Goal: Task Accomplishment & Management: Use online tool/utility

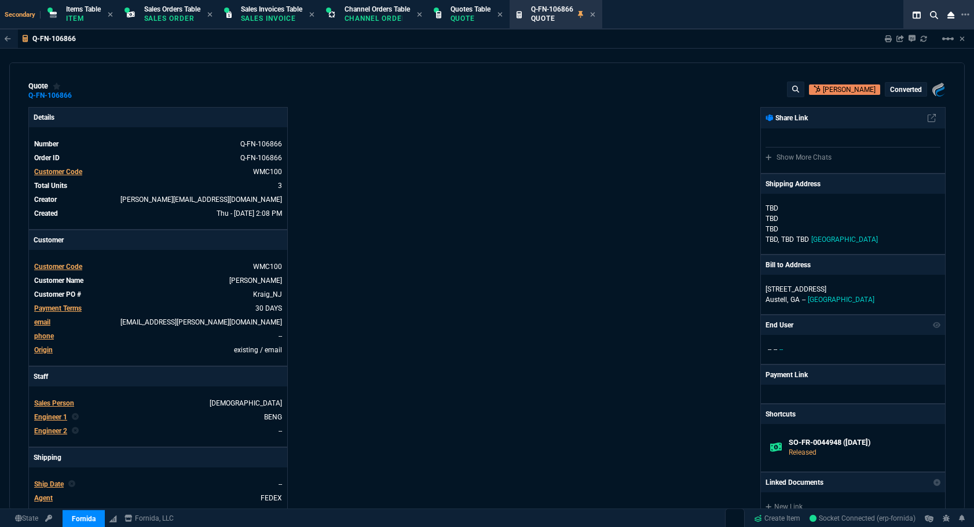
select select "4: SHAD"
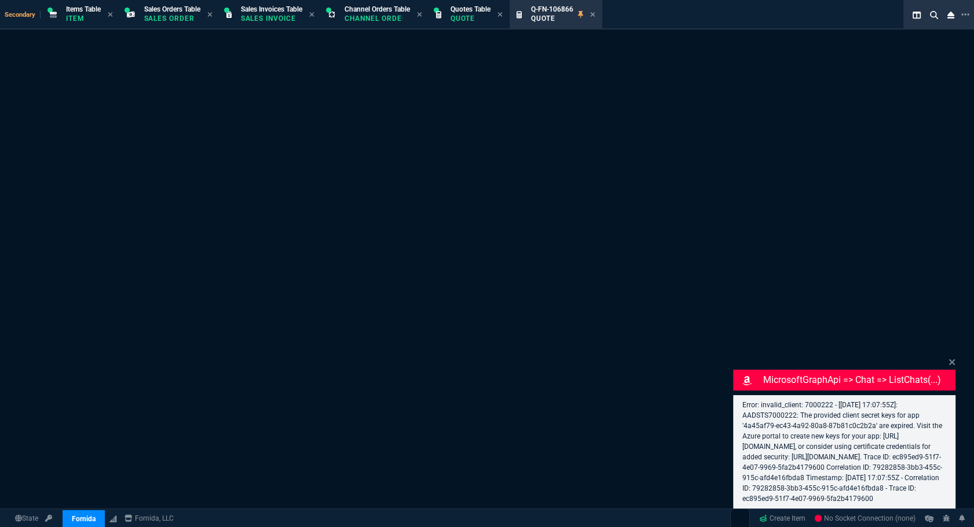
select select "4: SHAD"
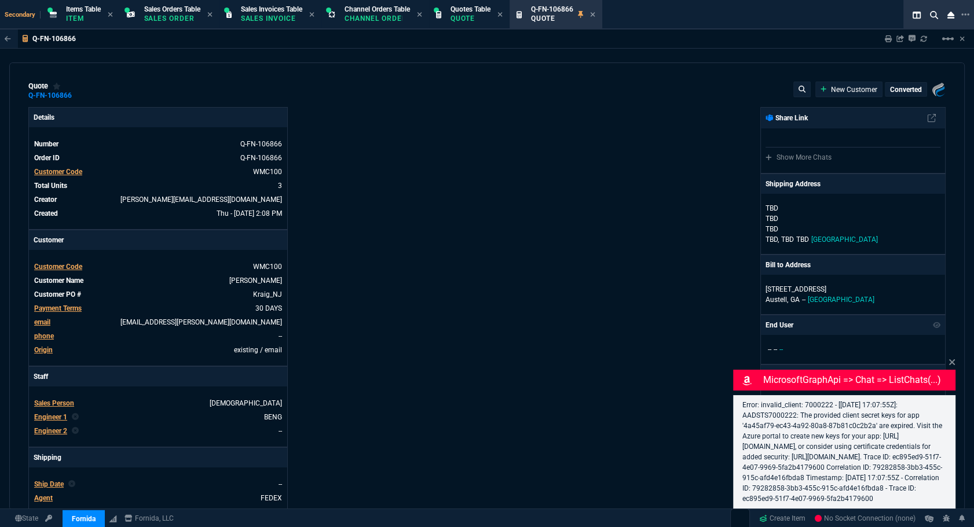
type input "7"
type input "232"
type input "55"
type input "150"
type input "50"
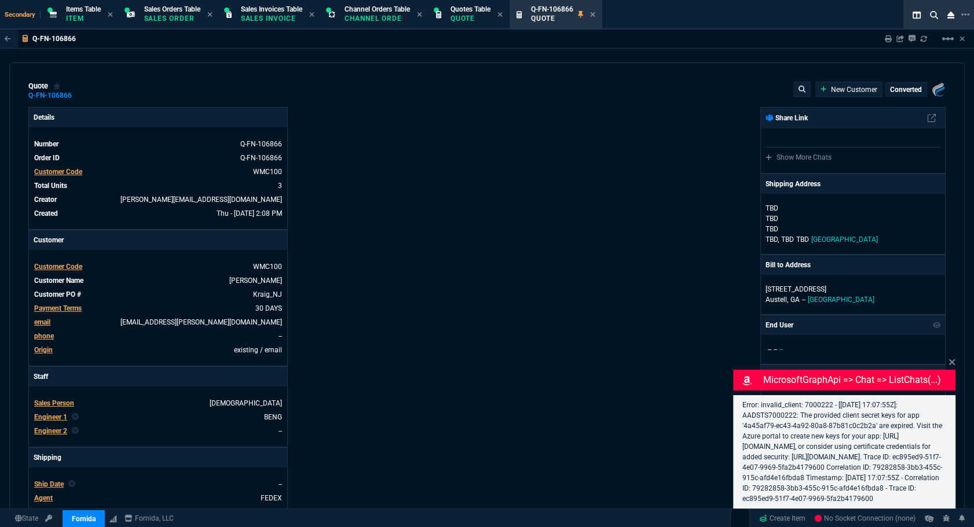
type input "125"
type input "22"
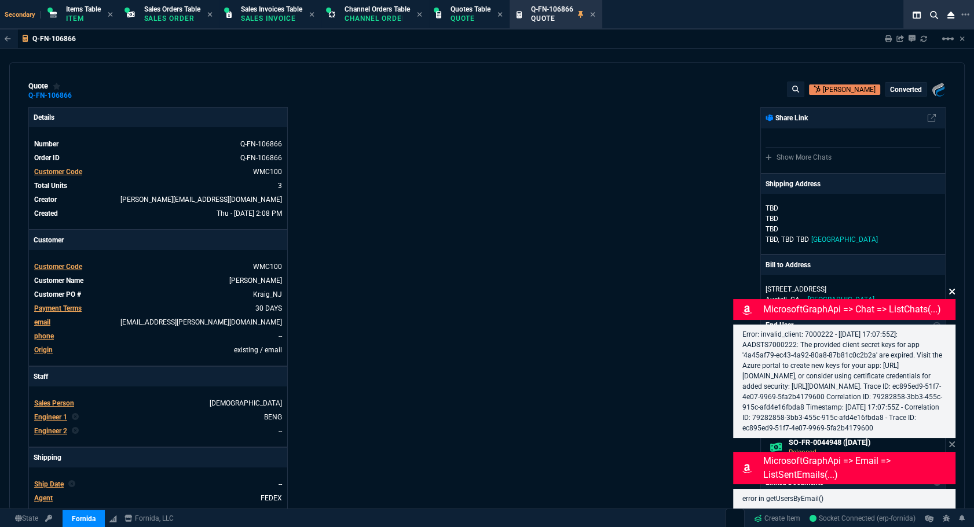
click at [952, 289] on icon at bounding box center [952, 292] width 6 height 6
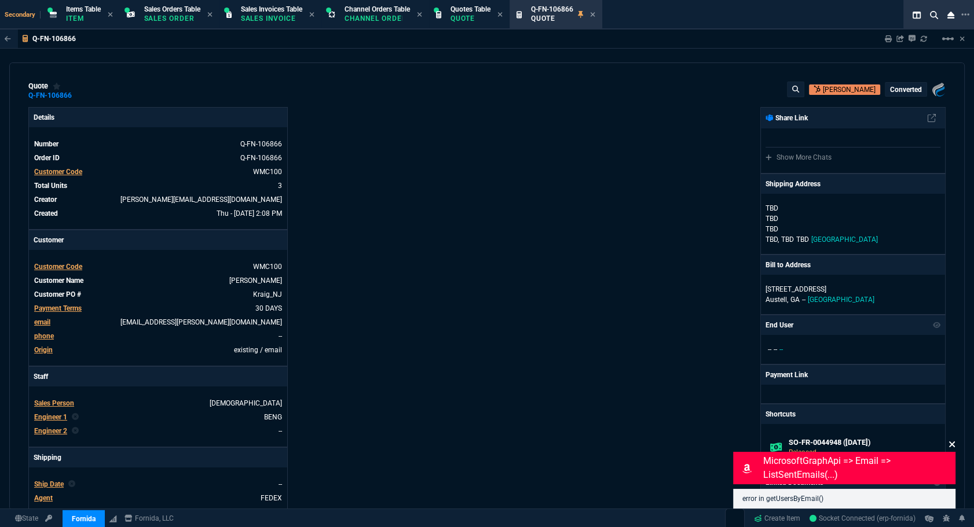
click at [954, 443] on icon at bounding box center [951, 444] width 7 height 9
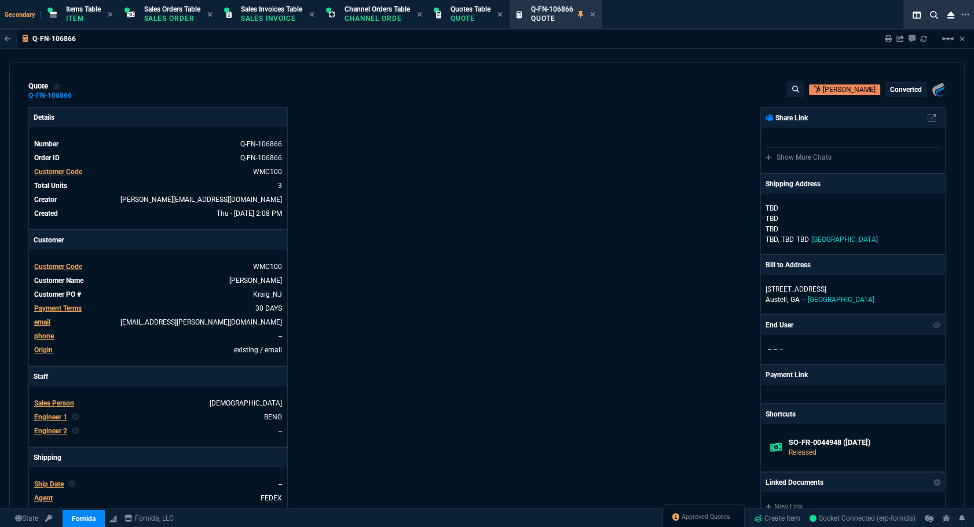
click at [706, 509] on div "Approved Quotes" at bounding box center [703, 519] width 82 height 28
click at [706, 513] on span "Approved Quotes" at bounding box center [705, 517] width 49 height 9
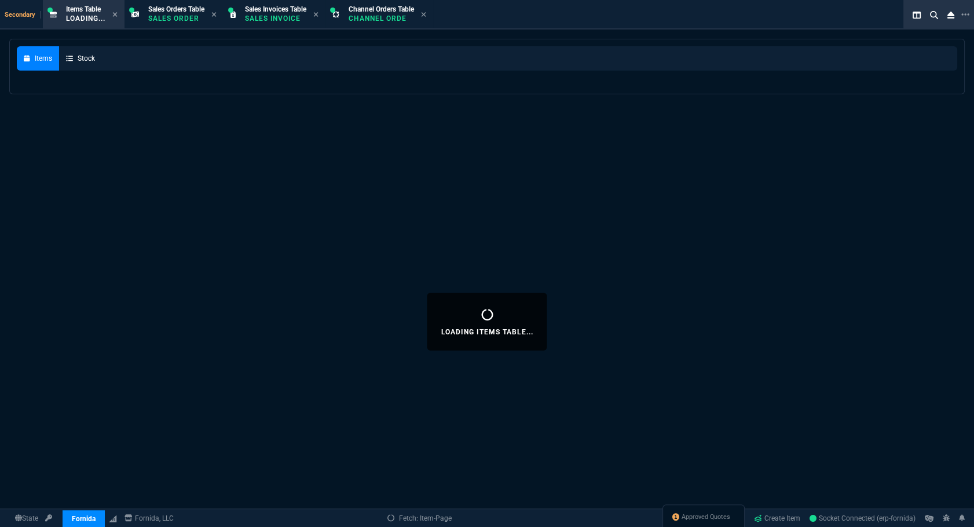
select select
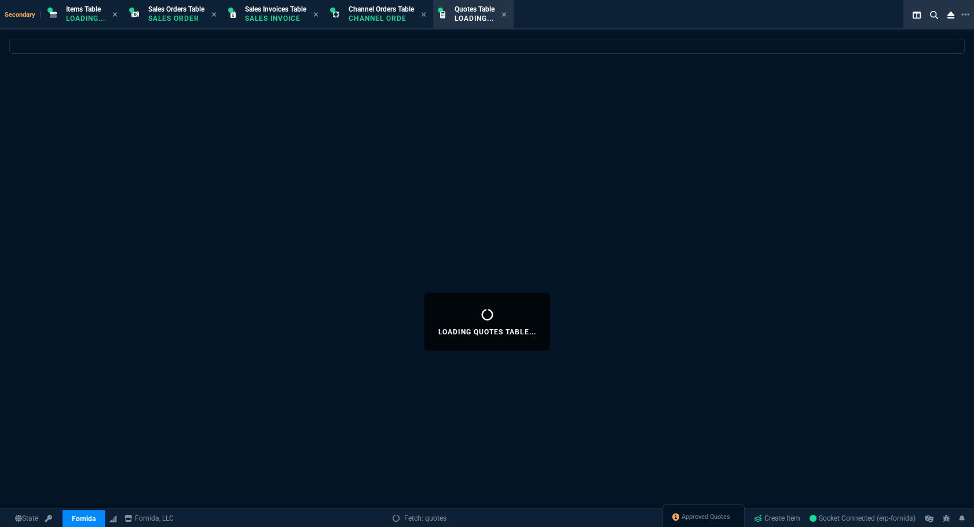
select select
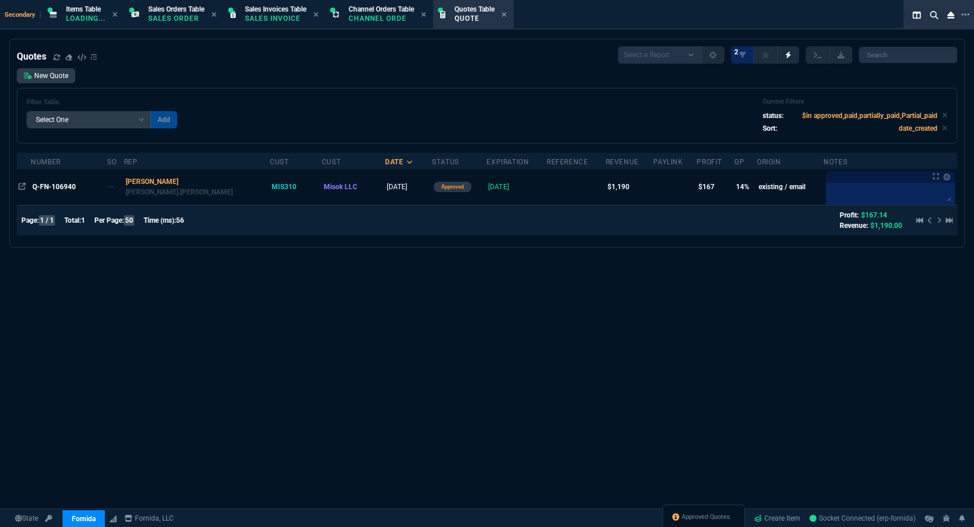
drag, startPoint x: 61, startPoint y: 183, endPoint x: 75, endPoint y: 186, distance: 14.8
click at [60, 183] on span "Q-FN-106940" at bounding box center [53, 187] width 43 height 8
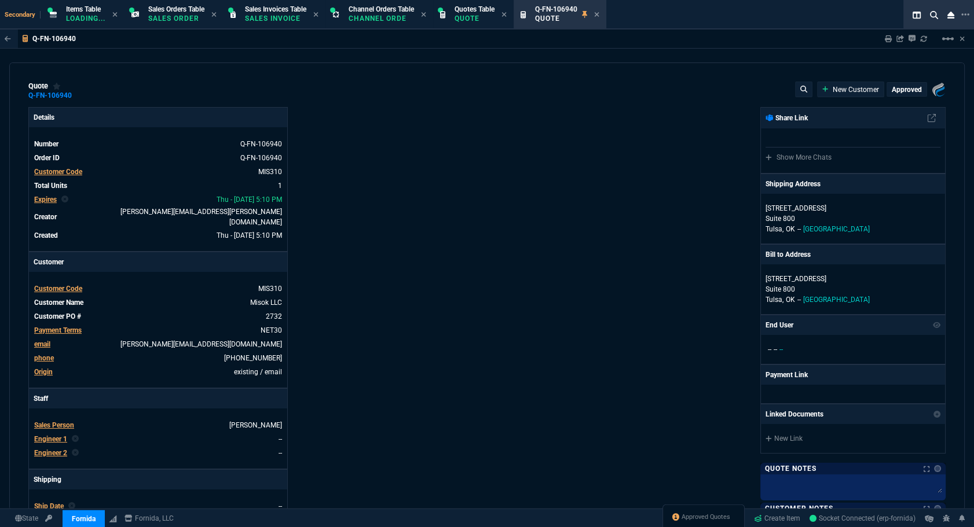
type input "19"
type input "220"
type input "1746.35"
type input "32"
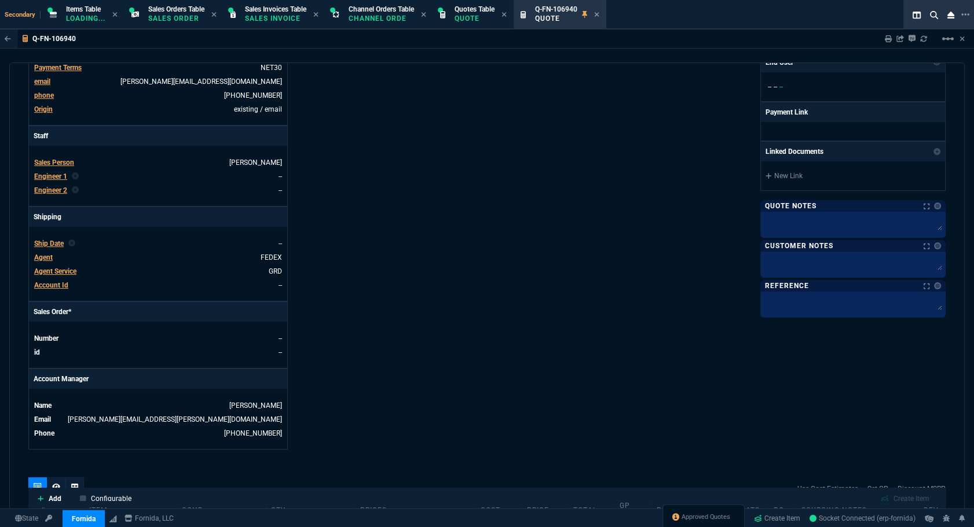
scroll to position [474, 0]
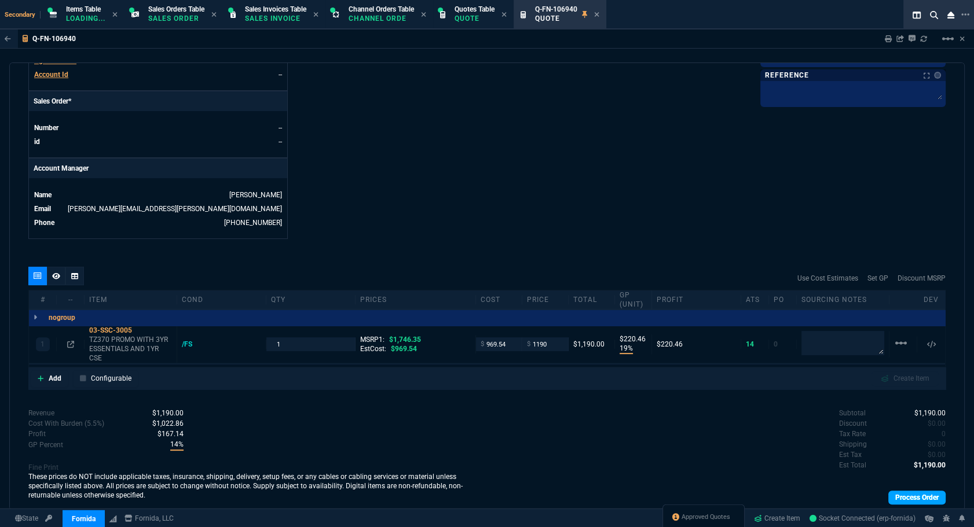
click at [908, 491] on link "Process Order" at bounding box center [916, 498] width 57 height 14
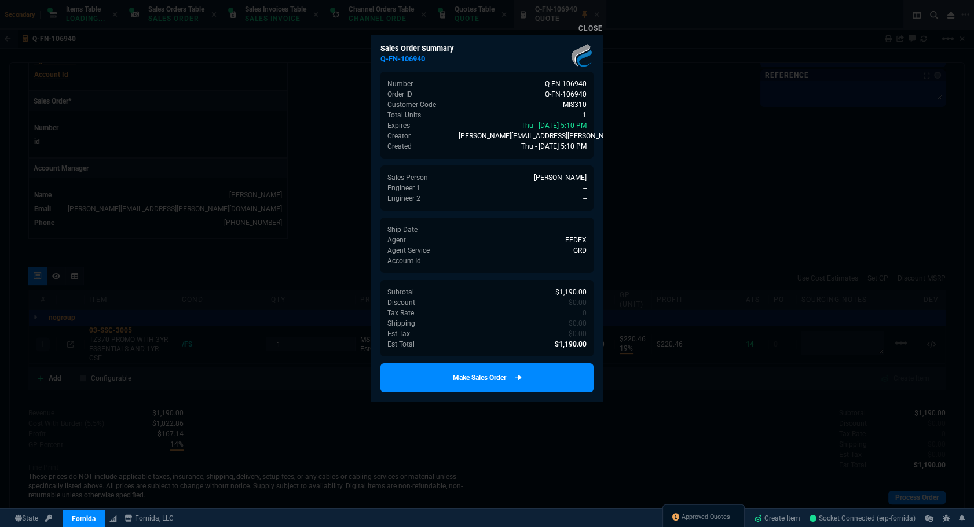
click at [553, 372] on link "Make Sales Order" at bounding box center [486, 378] width 213 height 29
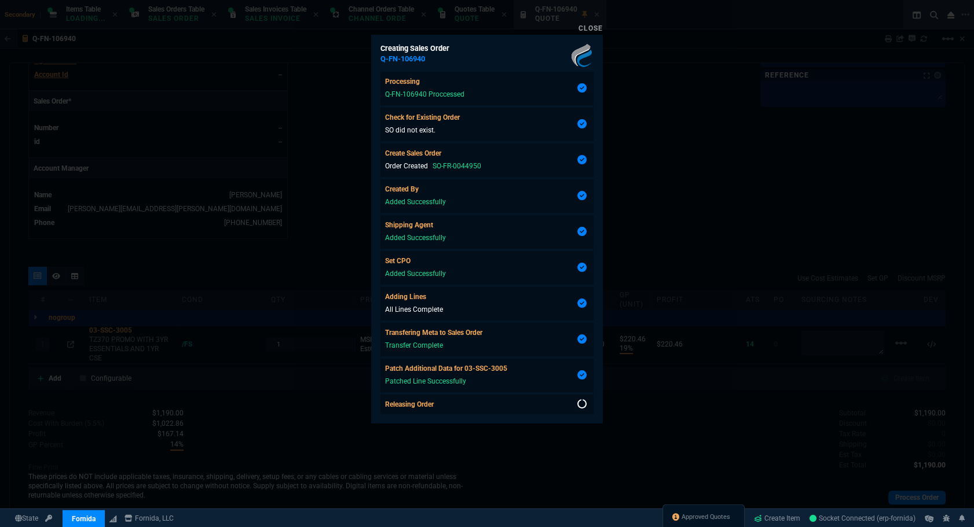
scroll to position [2, 0]
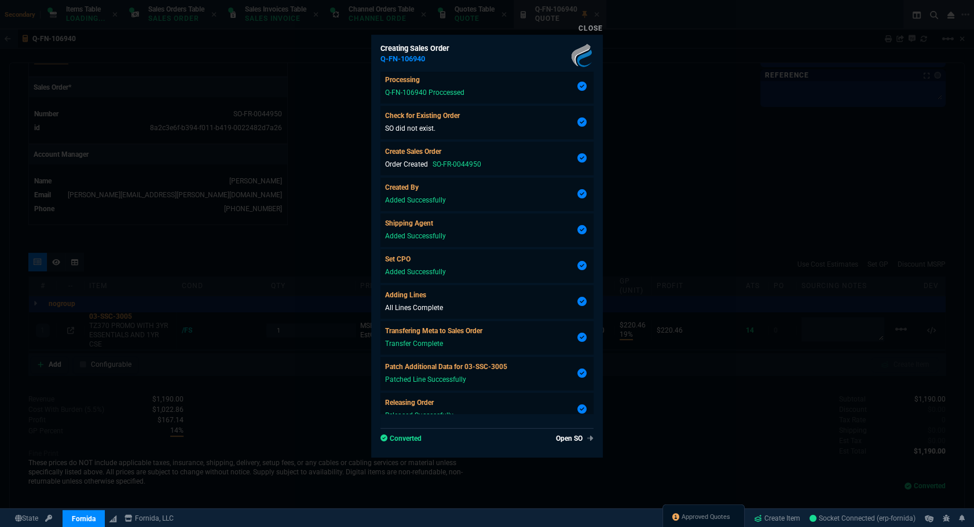
type input "19"
type input "220"
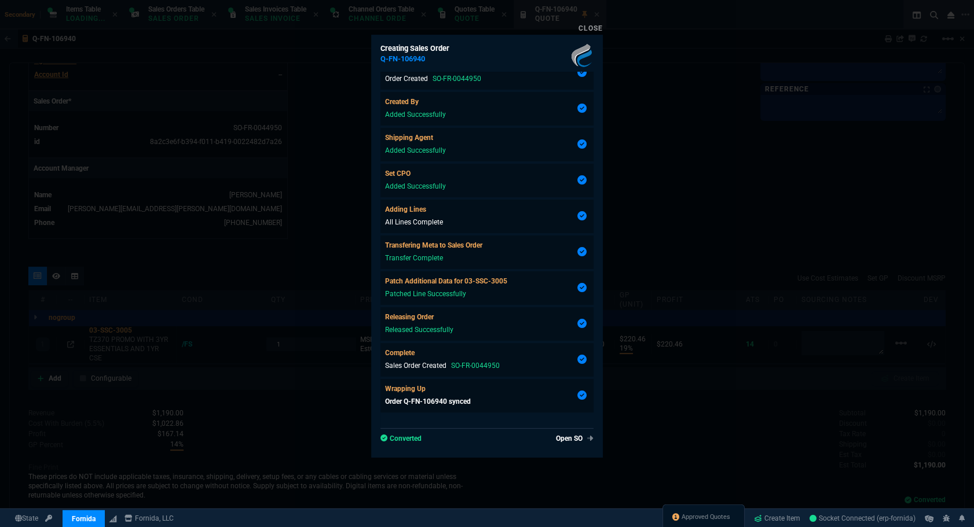
type input "32"
click at [567, 448] on div "Creating Sales Order Q-FN-106940 Processing Q-FN-106940 Proccessed Check for Ex…" at bounding box center [487, 246] width 232 height 423
click at [569, 437] on link "Open SO" at bounding box center [572, 439] width 42 height 10
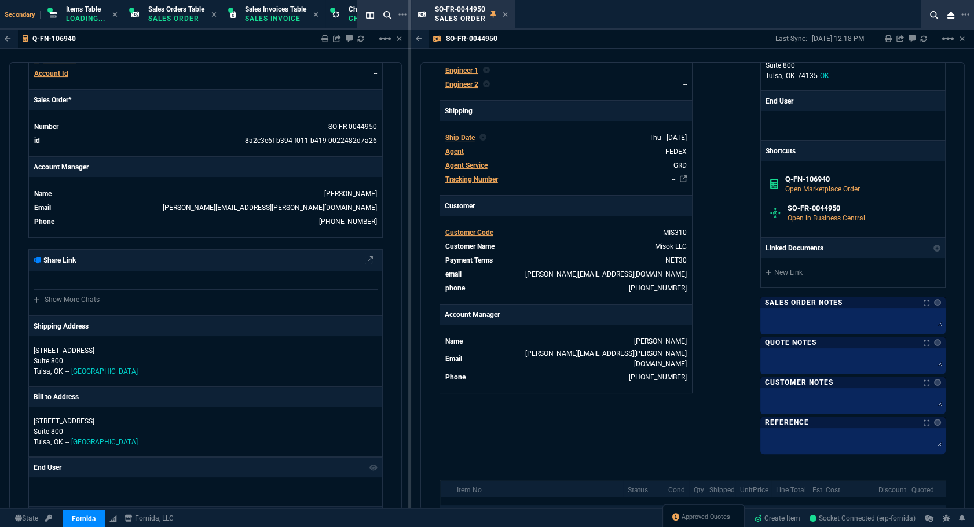
scroll to position [421, 0]
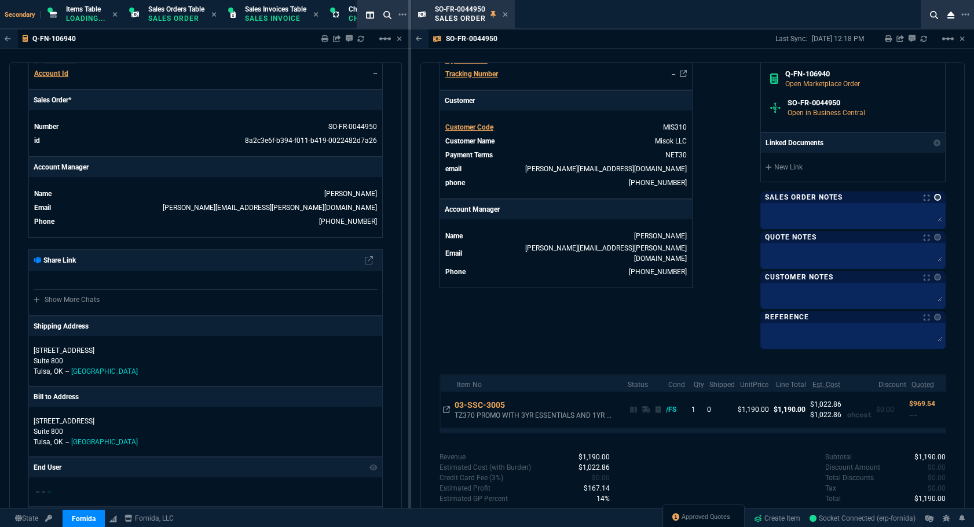
click at [934, 195] on link at bounding box center [937, 197] width 7 height 7
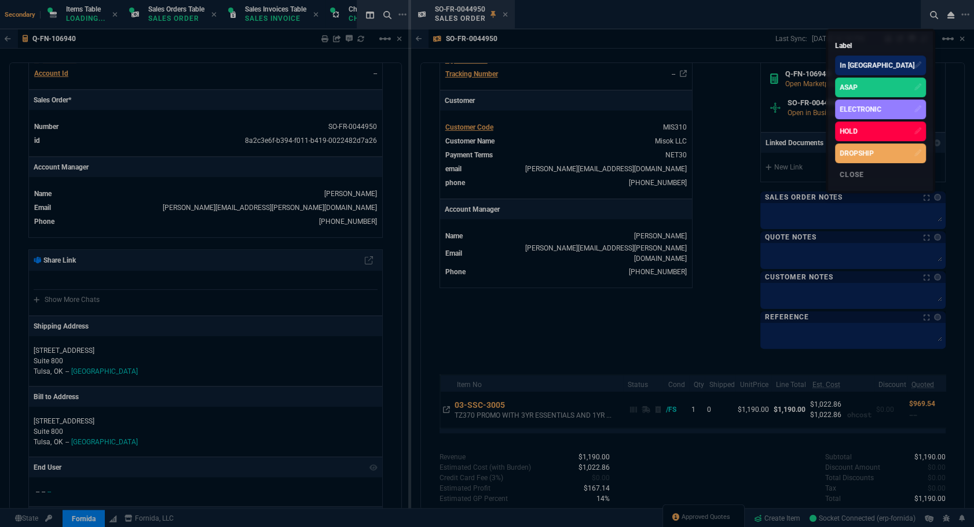
click at [857, 88] on div "ASAP" at bounding box center [848, 87] width 18 height 10
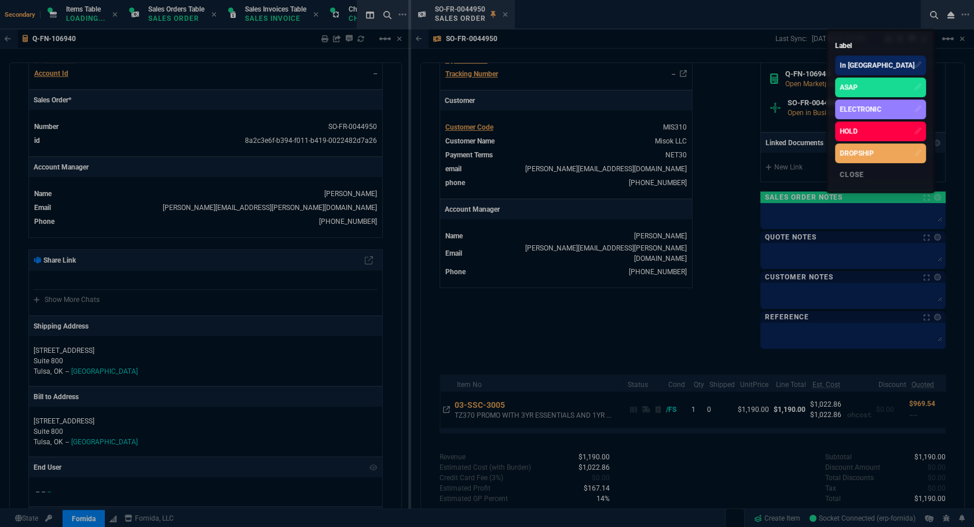
click at [526, 80] on div at bounding box center [487, 263] width 974 height 527
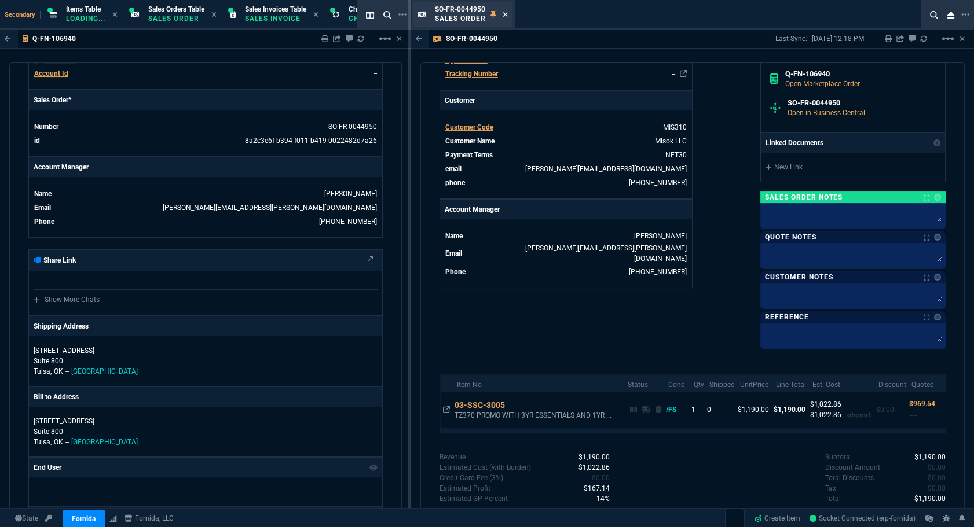
click at [506, 13] on icon at bounding box center [505, 14] width 5 height 7
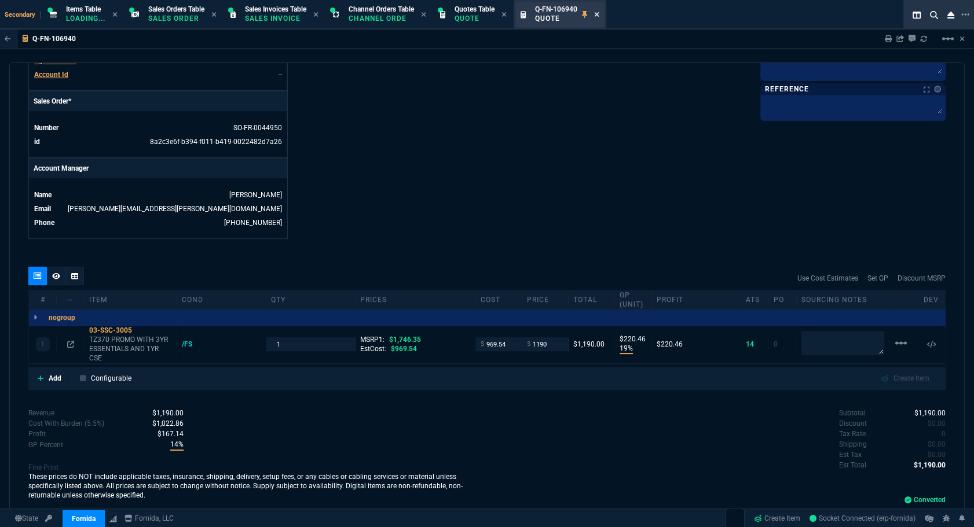
click at [599, 16] on icon at bounding box center [596, 14] width 5 height 7
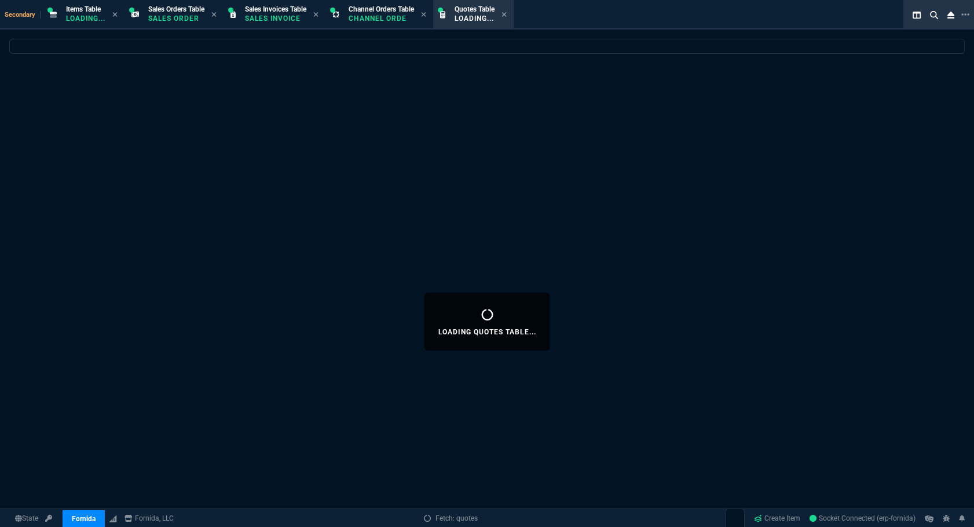
select select
